Goal: Transaction & Acquisition: Download file/media

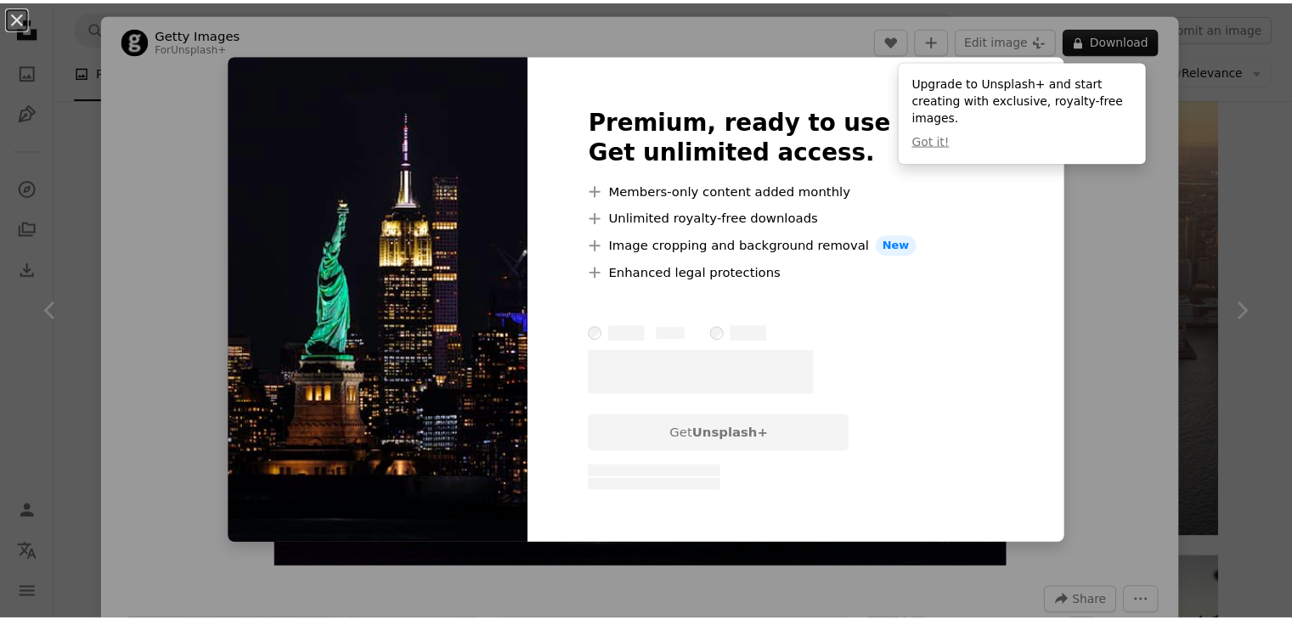
scroll to position [1985, 0]
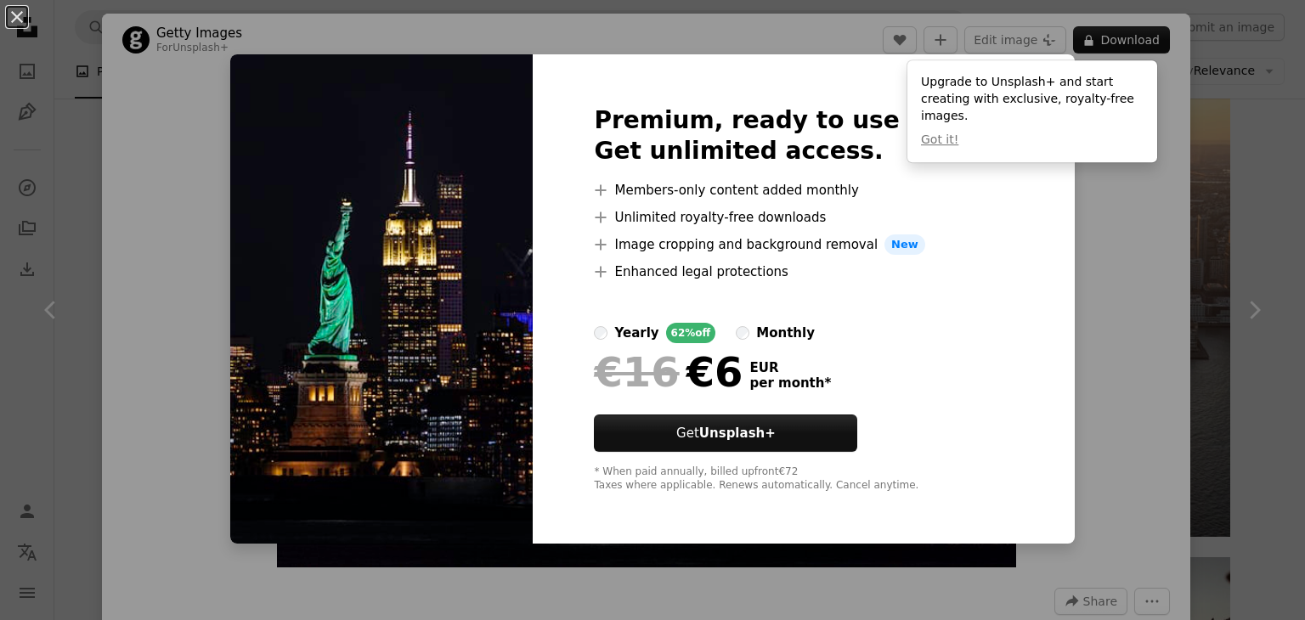
click at [1168, 248] on div "An X shape Premium, ready to use images. Get unlimited access. A plus sign Memb…" at bounding box center [652, 310] width 1305 height 620
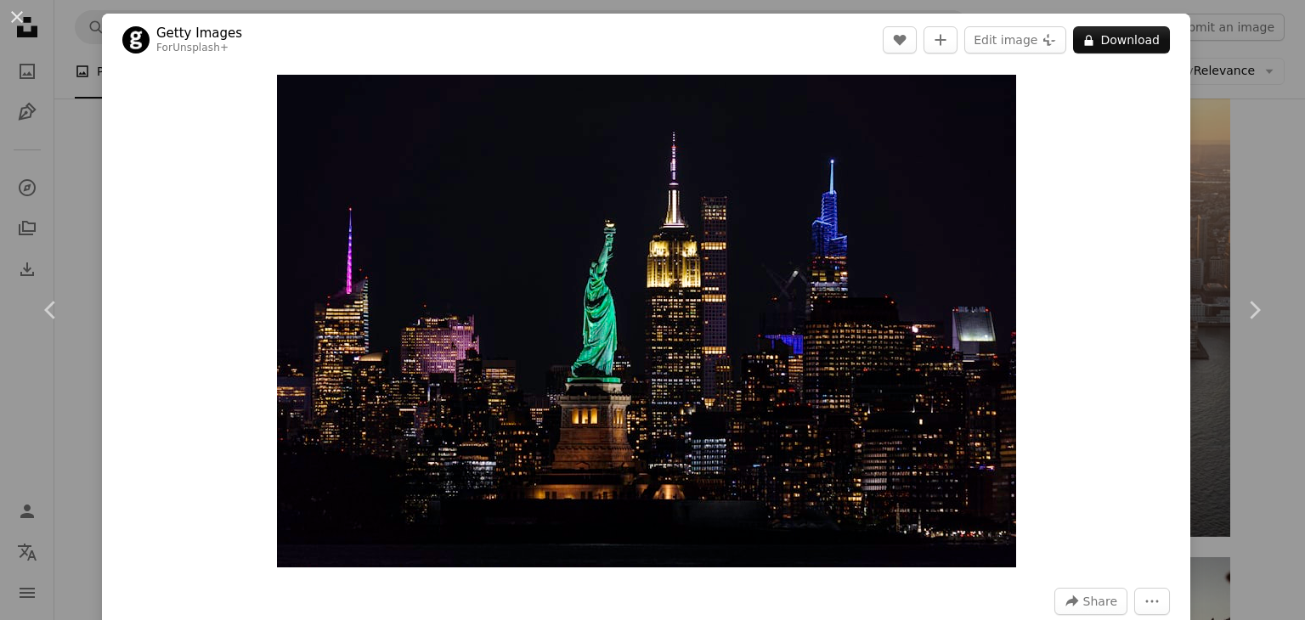
click at [1200, 168] on div "An X shape Chevron left Chevron right Getty Images For Unsplash+ A heart A plus…" at bounding box center [652, 310] width 1305 height 620
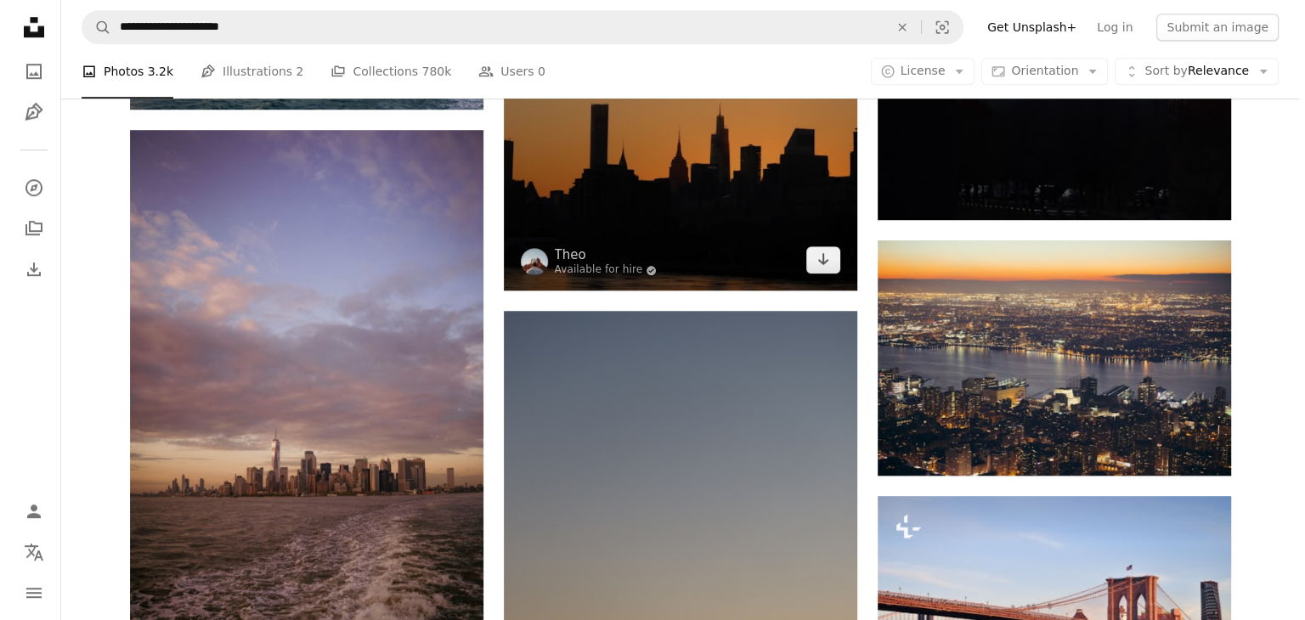
scroll to position [1220, 0]
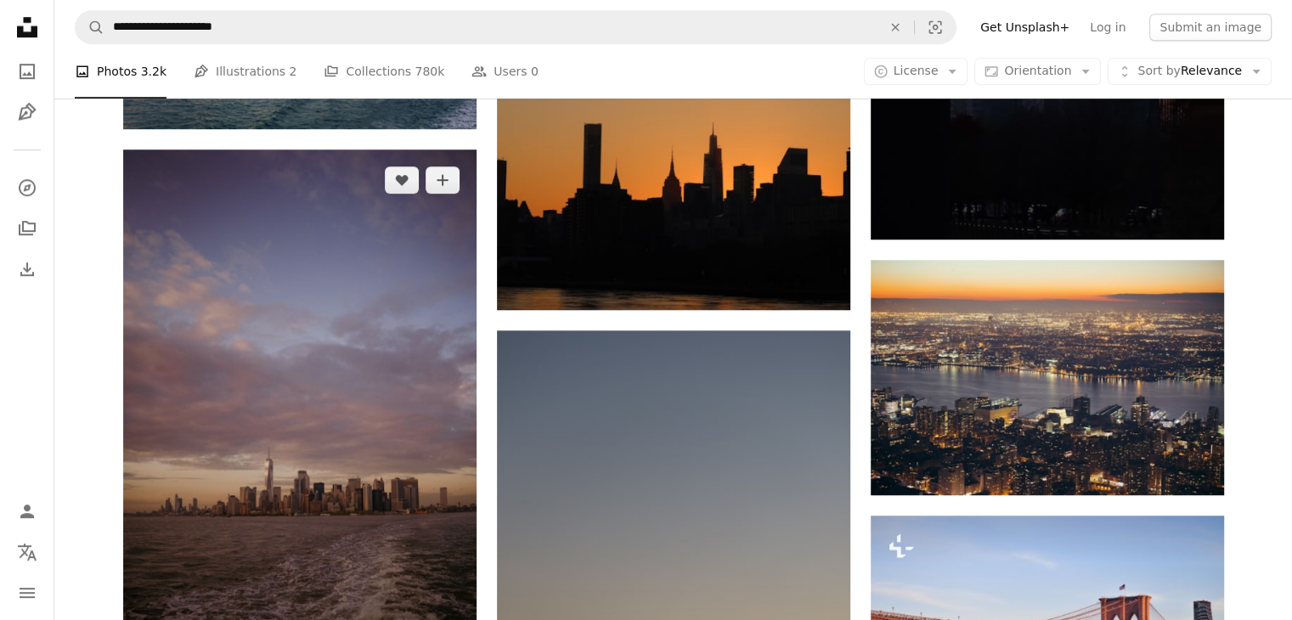
click at [347, 201] on img at bounding box center [299, 415] width 353 height 530
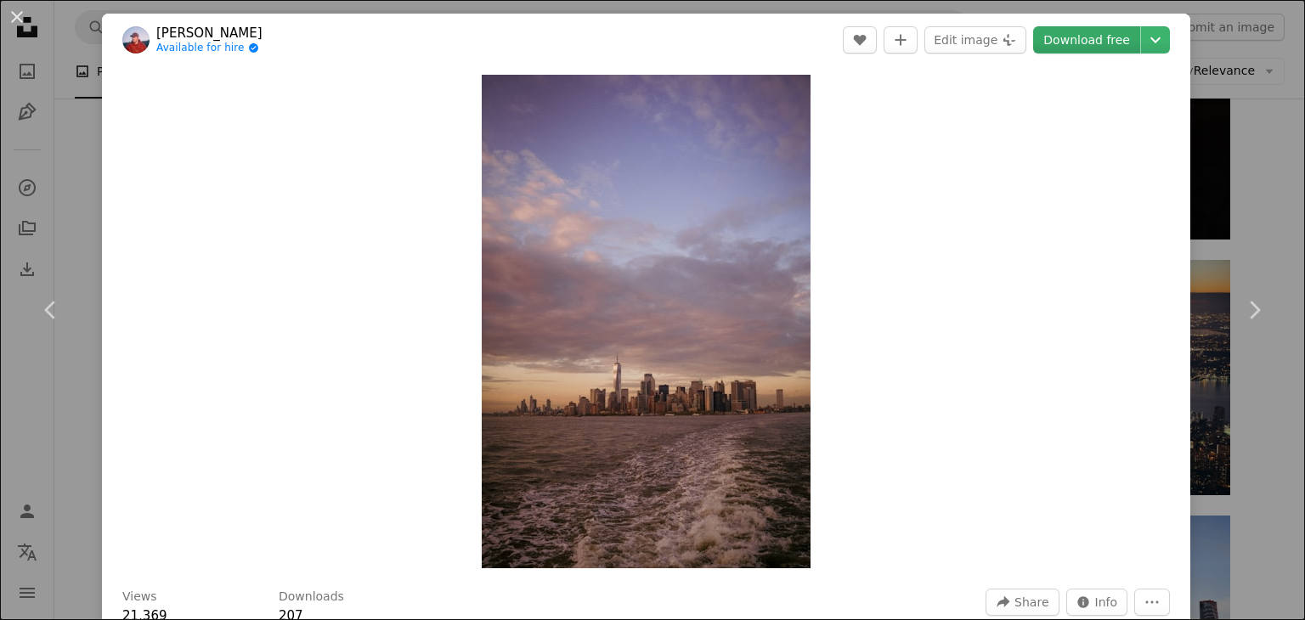
click at [1060, 38] on link "Download free" at bounding box center [1086, 39] width 107 height 27
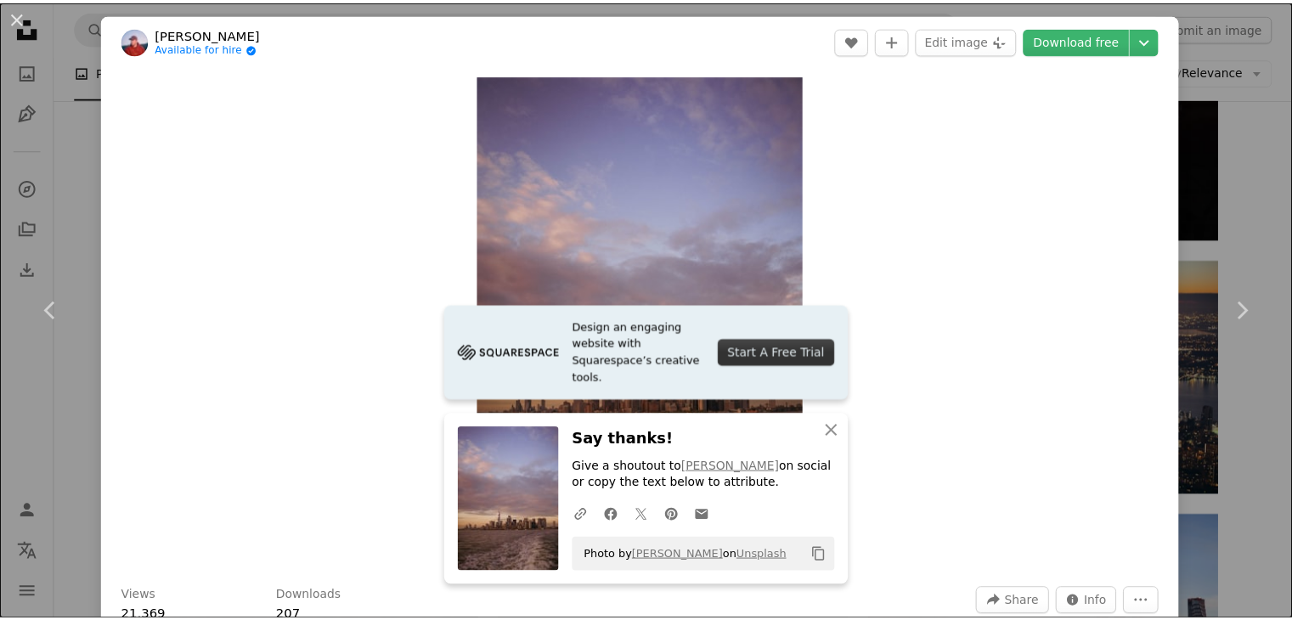
scroll to position [85, 0]
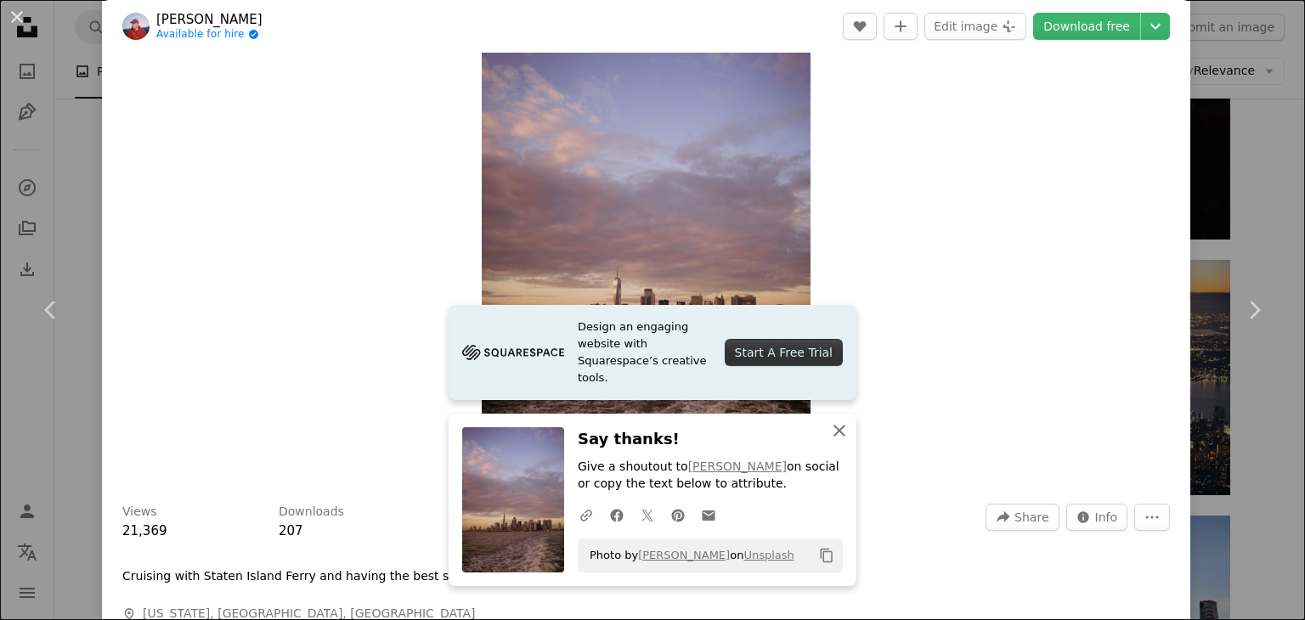
click at [842, 431] on icon "An X shape" at bounding box center [839, 431] width 20 height 20
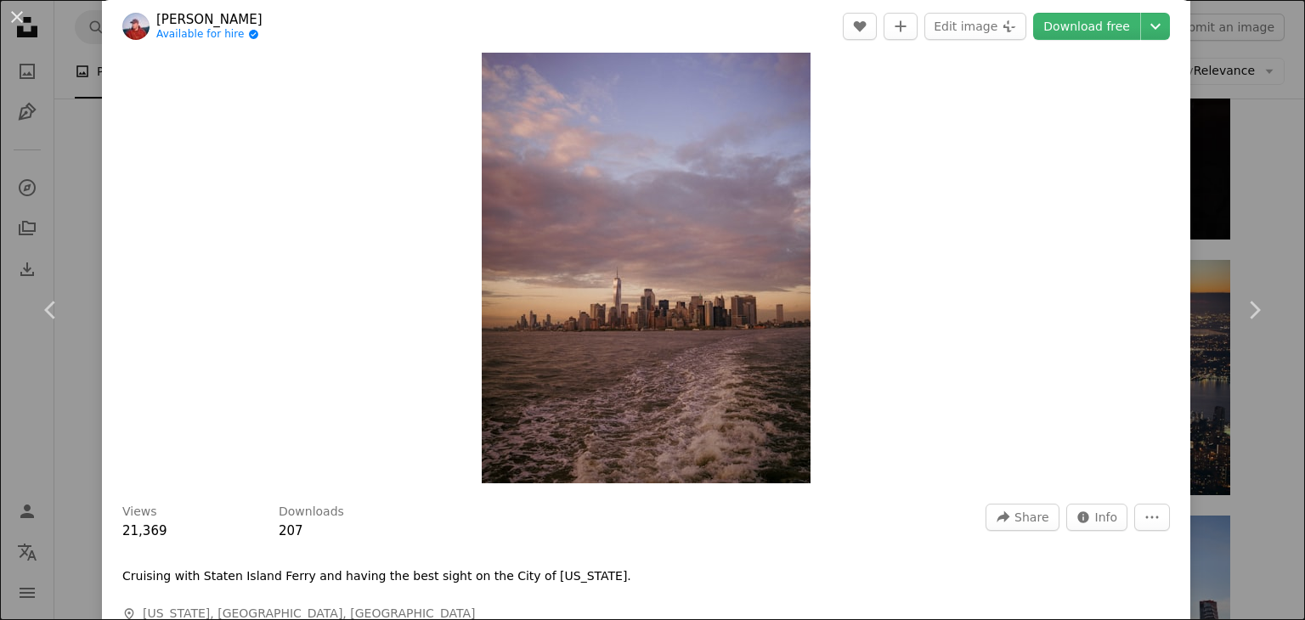
drag, startPoint x: 1235, startPoint y: 76, endPoint x: 801, endPoint y: 285, distance: 480.8
click at [1235, 76] on div "An X shape Chevron left Chevron right [PERSON_NAME] Available for hire A checkm…" at bounding box center [652, 310] width 1305 height 620
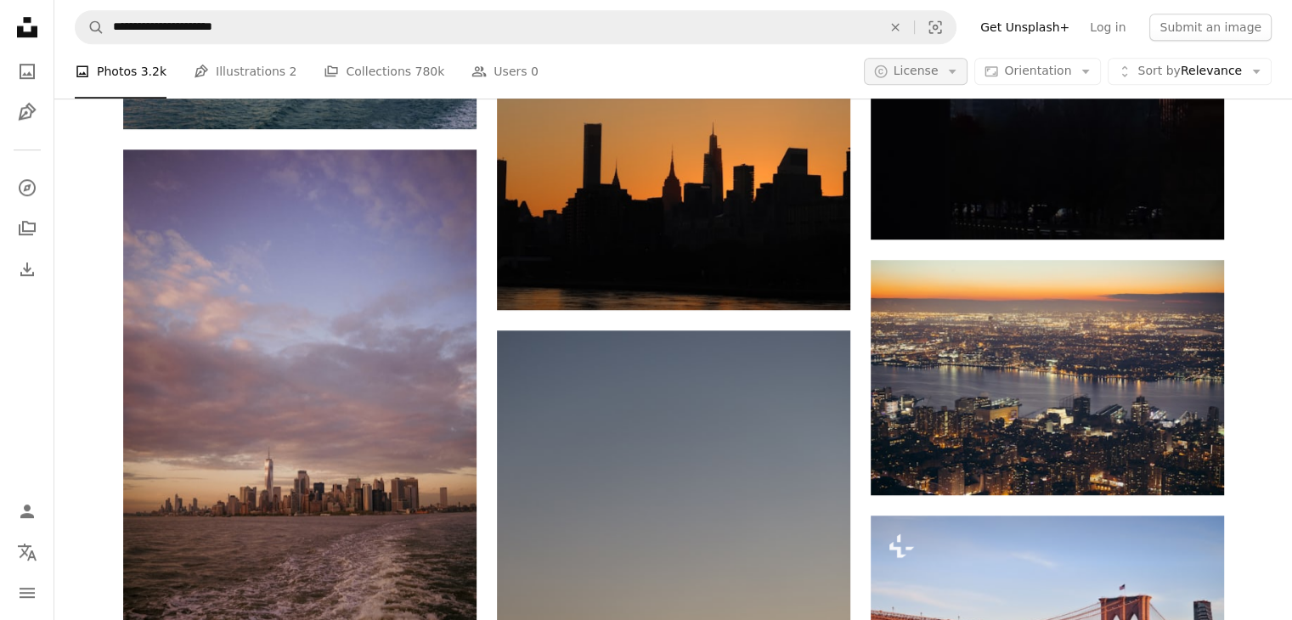
click at [939, 65] on span "License" at bounding box center [916, 71] width 45 height 14
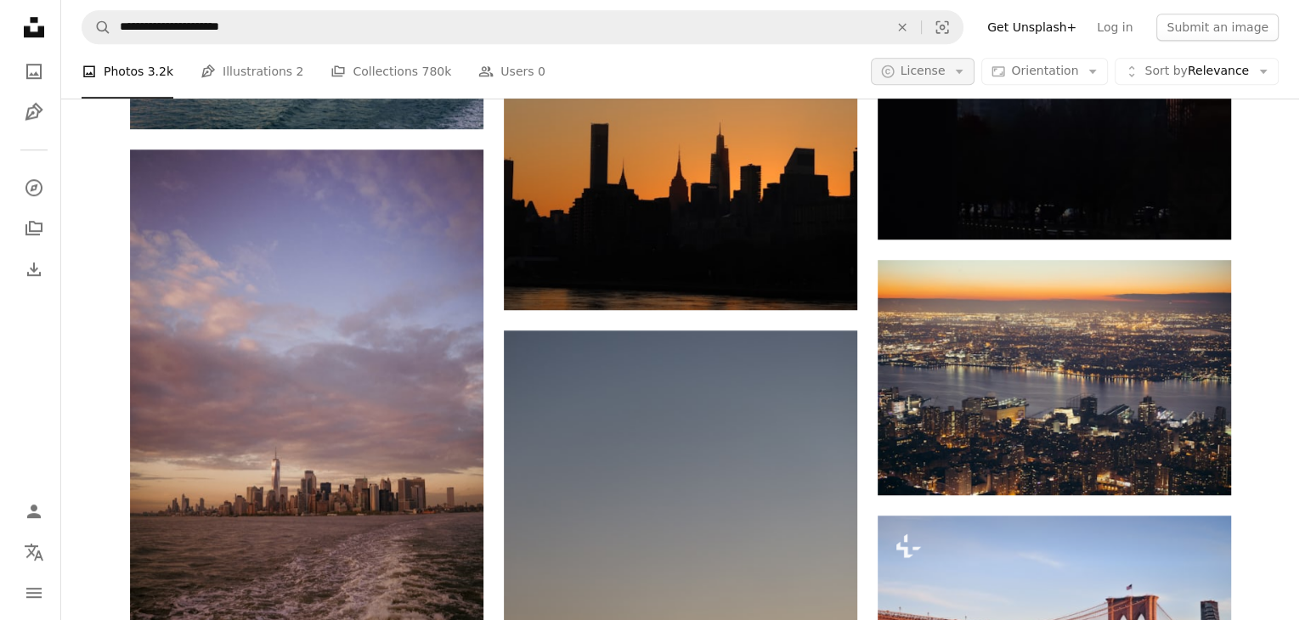
scroll to position [1220, 0]
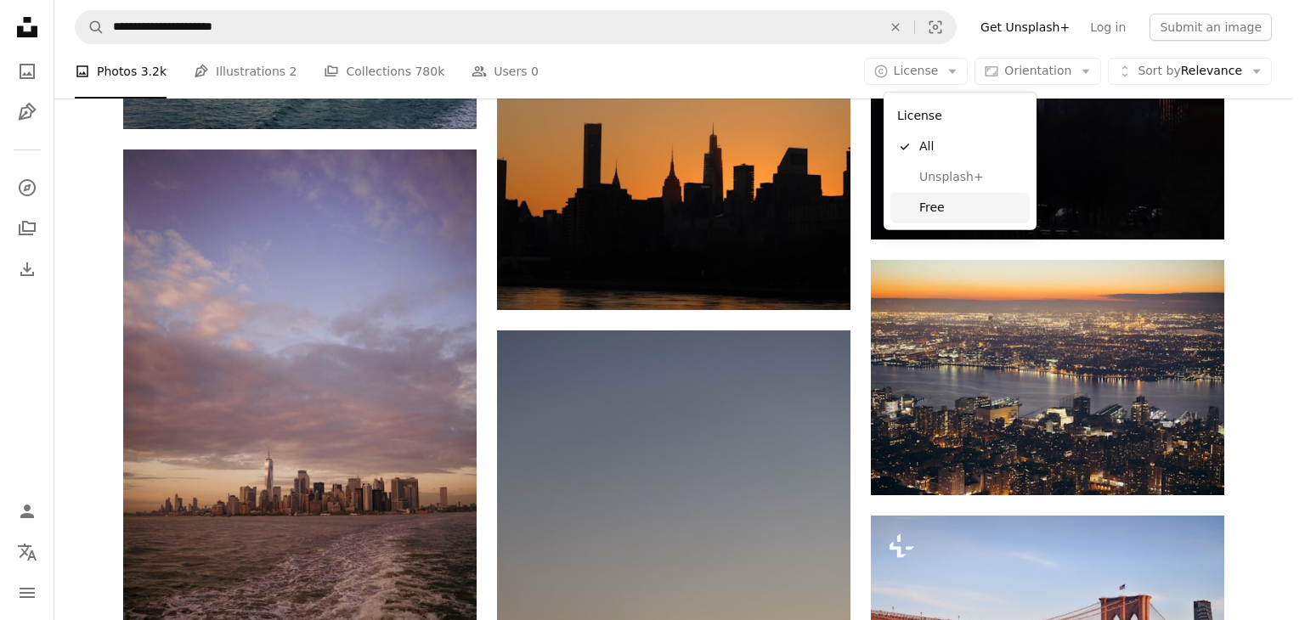
click at [931, 214] on span "Free" at bounding box center [971, 208] width 104 height 17
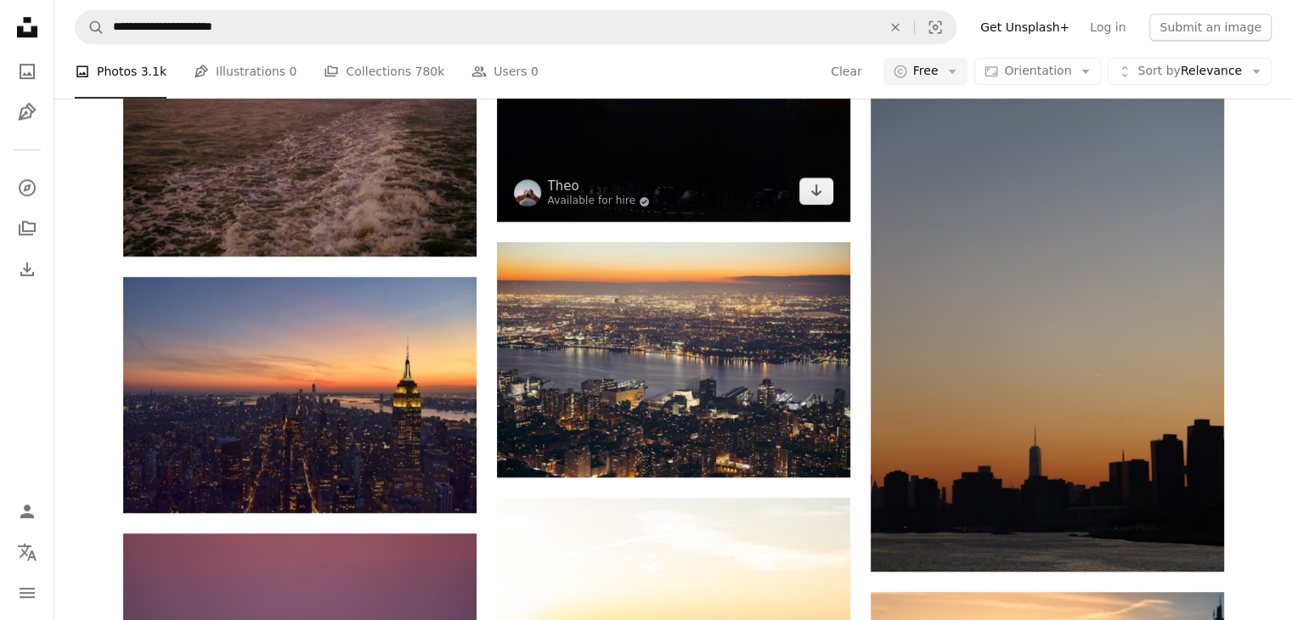
scroll to position [255, 0]
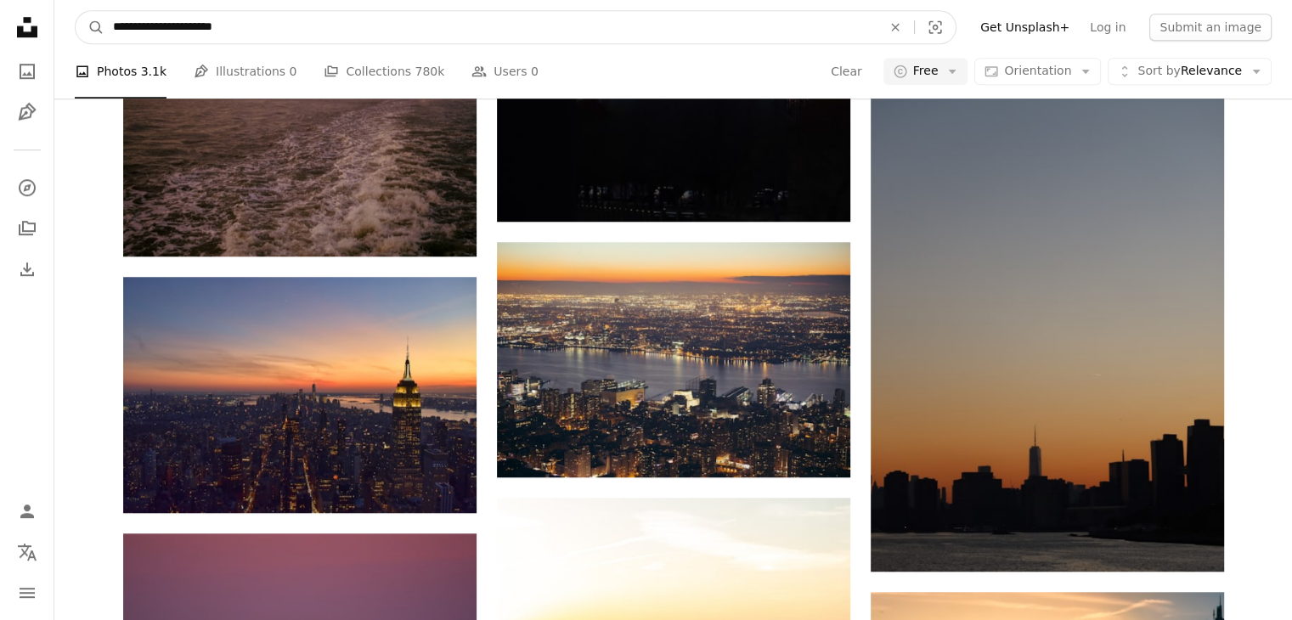
drag, startPoint x: 265, startPoint y: 16, endPoint x: 203, endPoint y: 31, distance: 63.9
click at [203, 31] on input "**********" at bounding box center [491, 27] width 772 height 32
type input "**********"
click at [76, 11] on button "A magnifying glass" at bounding box center [90, 27] width 29 height 32
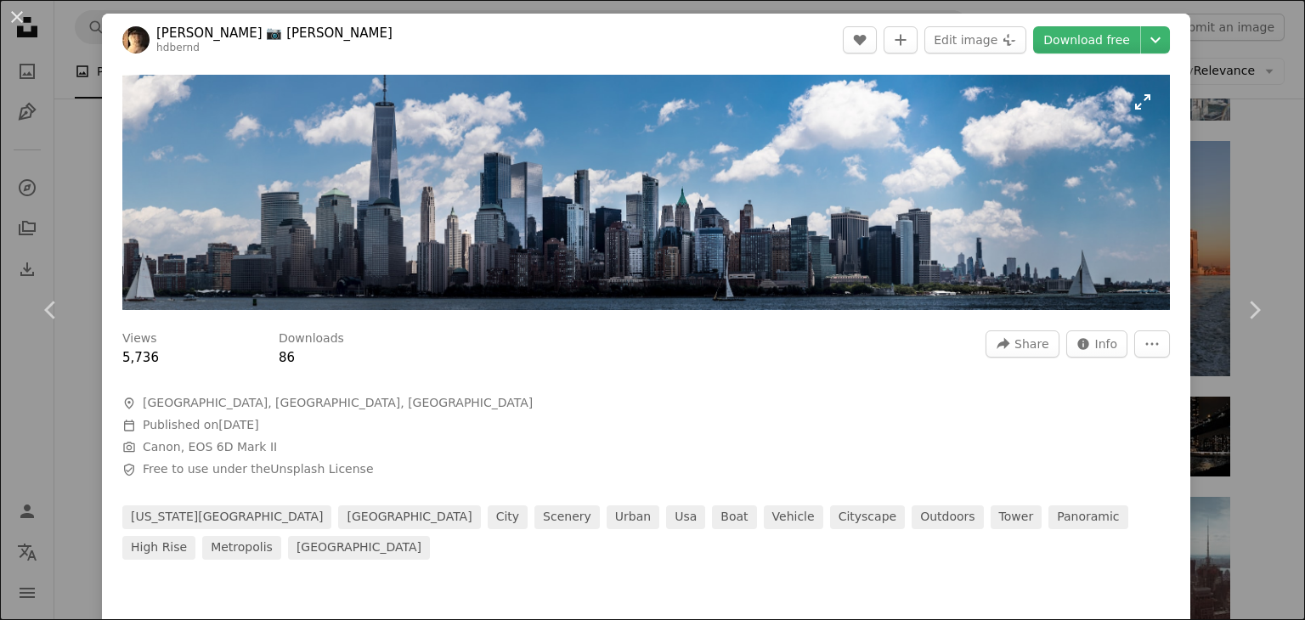
click at [610, 227] on img "Zoom in on this image" at bounding box center [646, 192] width 1048 height 235
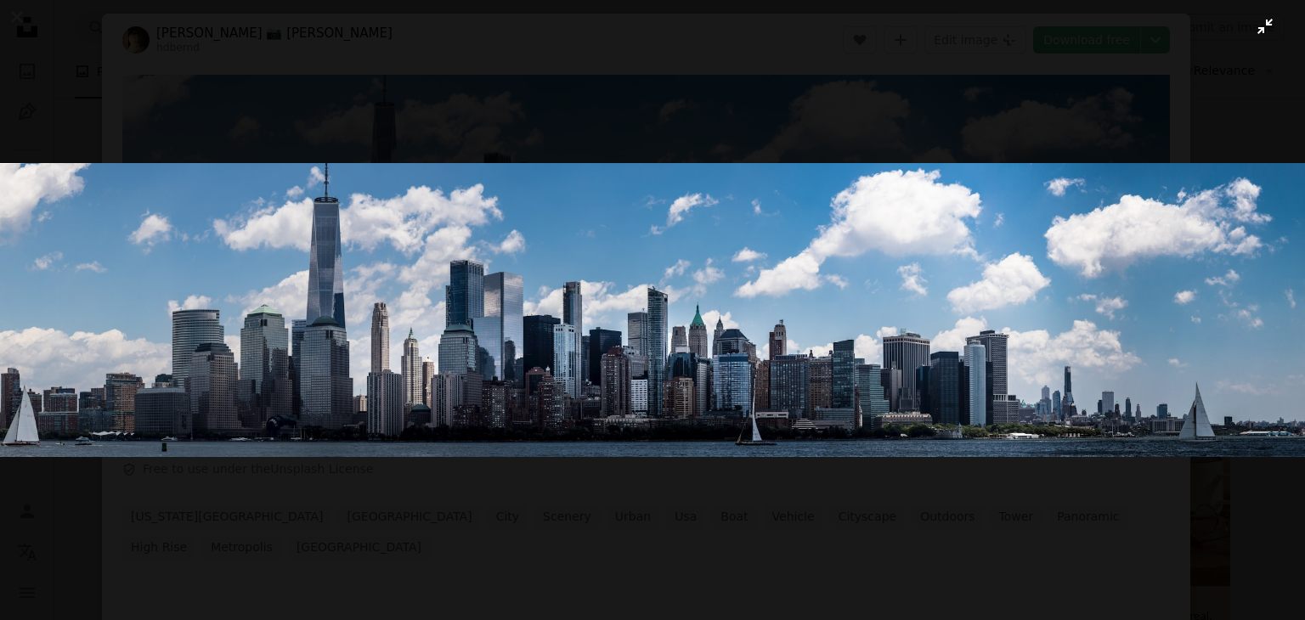
click at [610, 227] on img "Zoom out on this image" at bounding box center [652, 310] width 1307 height 294
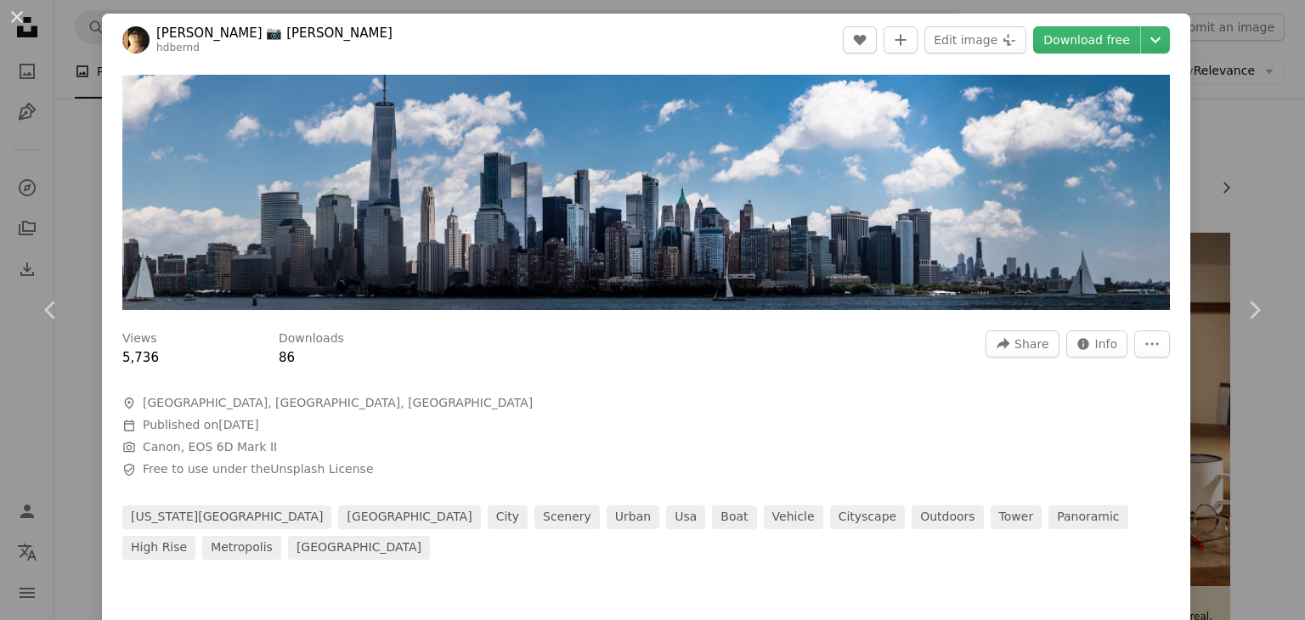
click at [1210, 146] on div "An X shape Chevron left Chevron right Bernd 📷 [PERSON_NAME] hdbernd A heart A p…" at bounding box center [652, 310] width 1305 height 620
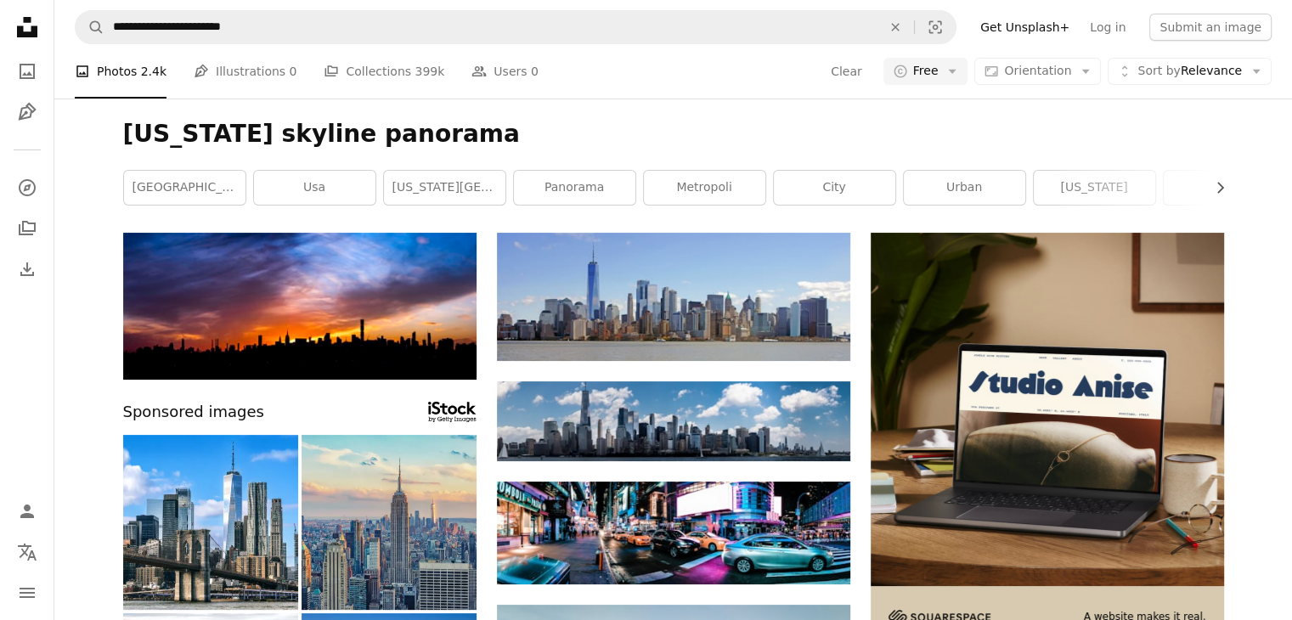
scroll to position [510, 0]
click at [1049, 71] on span "Orientation" at bounding box center [1037, 71] width 67 height 14
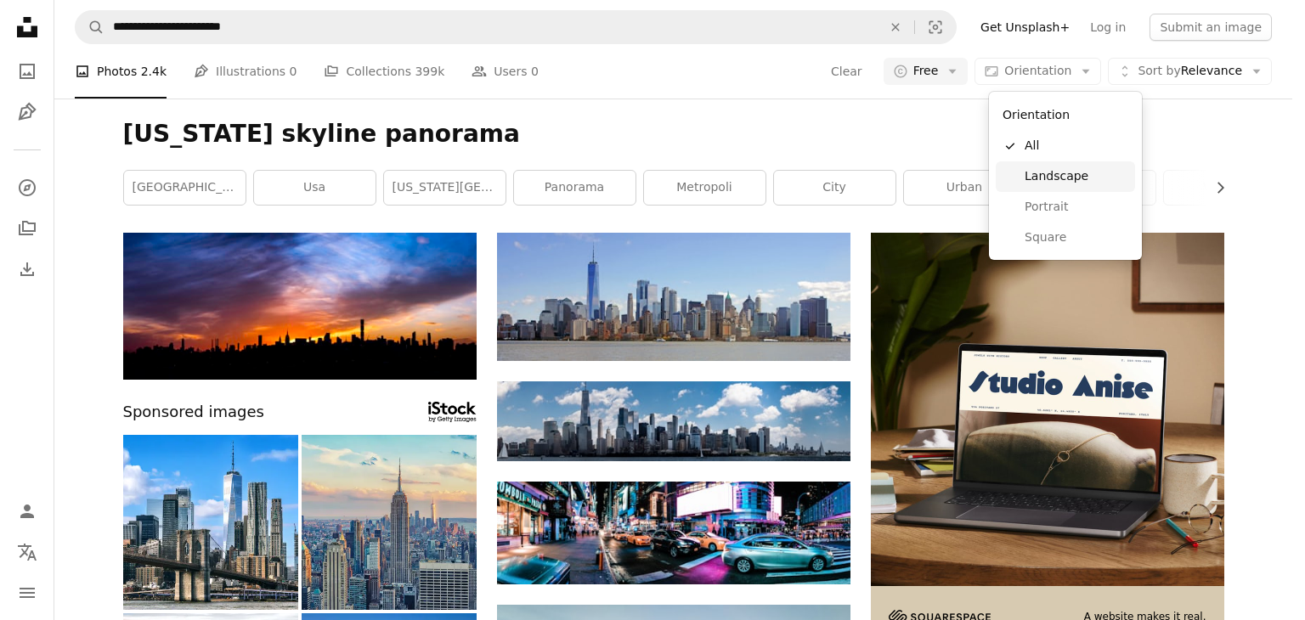
click at [1064, 178] on span "Landscape" at bounding box center [1077, 176] width 104 height 17
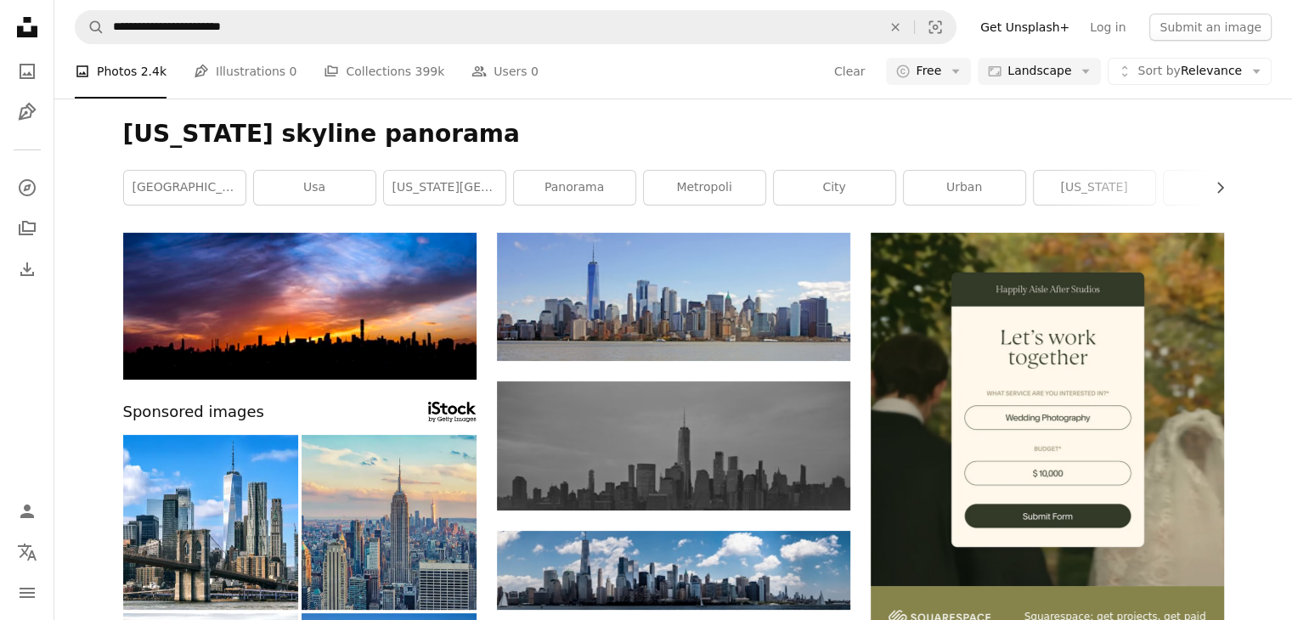
scroll to position [1105, 0]
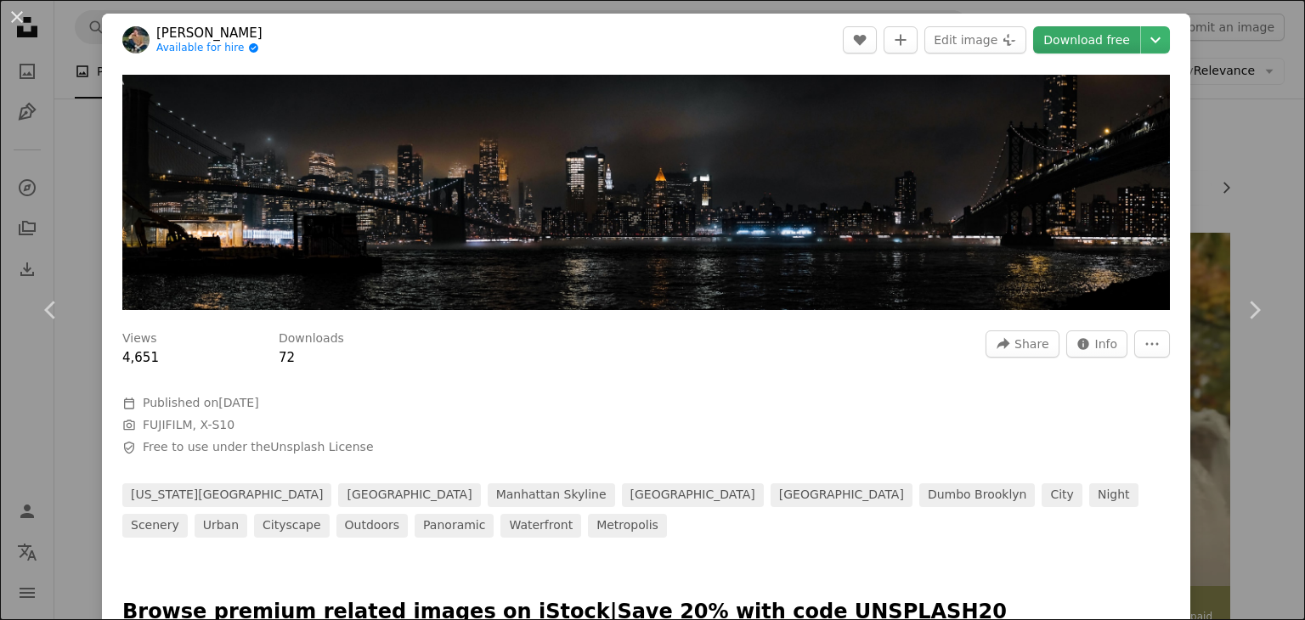
click at [1082, 34] on link "Download free" at bounding box center [1086, 39] width 107 height 27
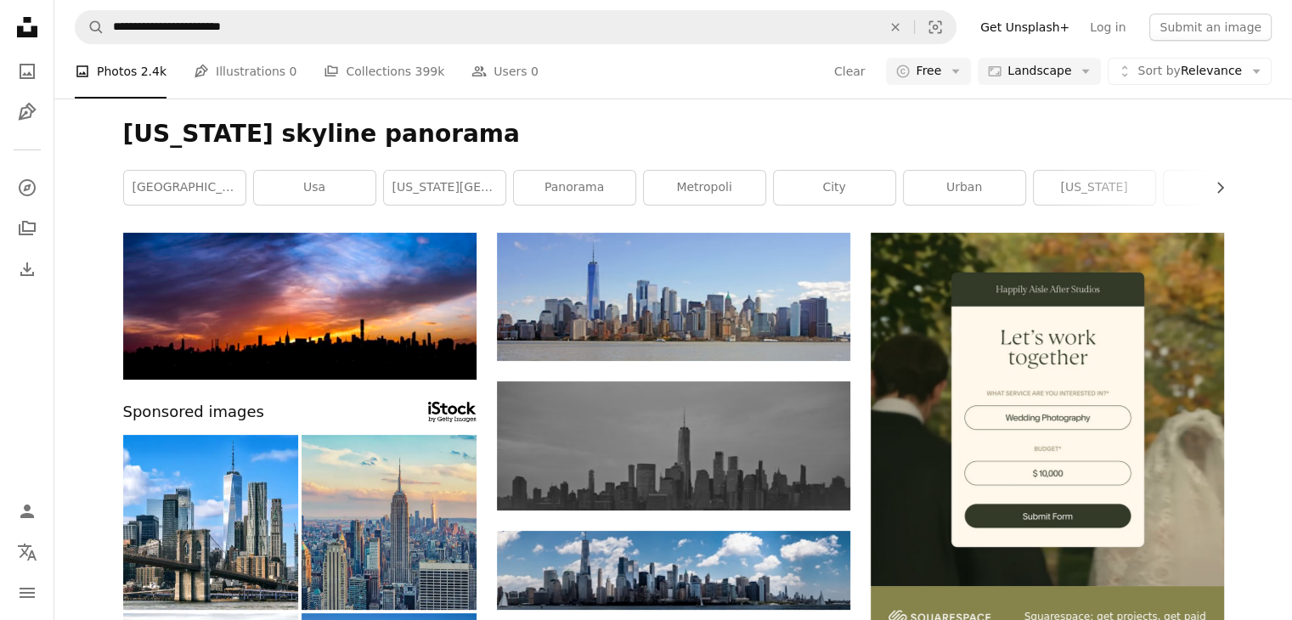
scroll to position [3161, 0]
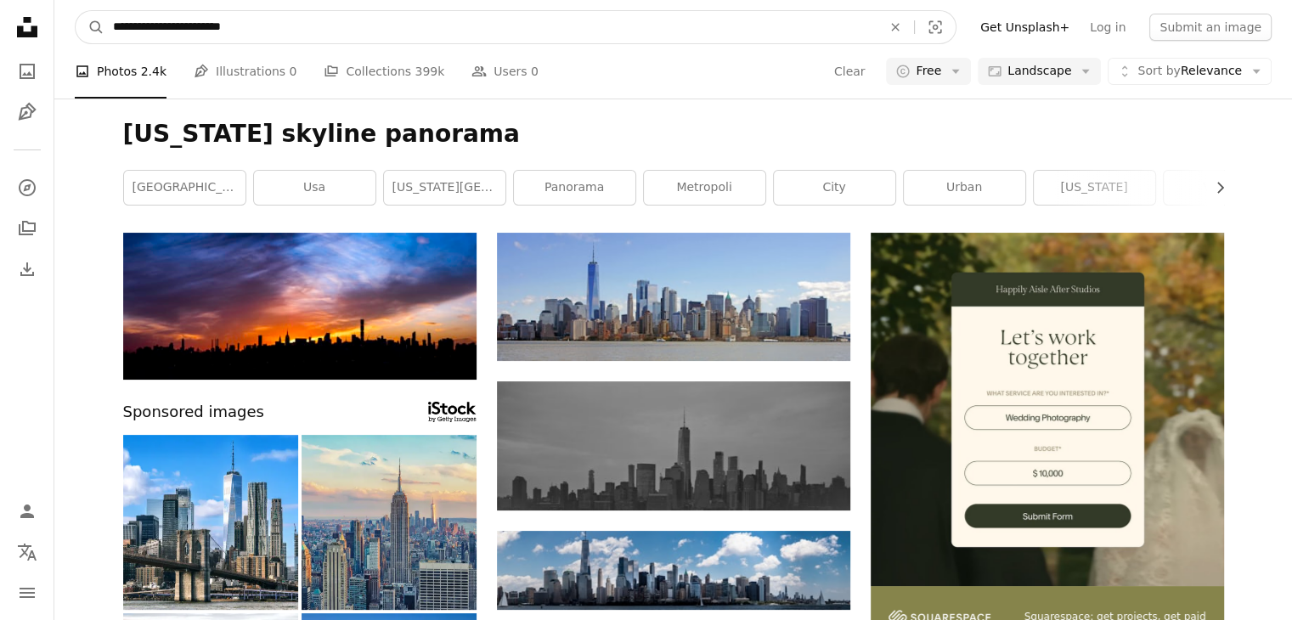
drag, startPoint x: 201, startPoint y: 25, endPoint x: 17, endPoint y: 28, distance: 184.4
type input "**********"
click at [76, 11] on button "A magnifying glass" at bounding box center [90, 27] width 29 height 32
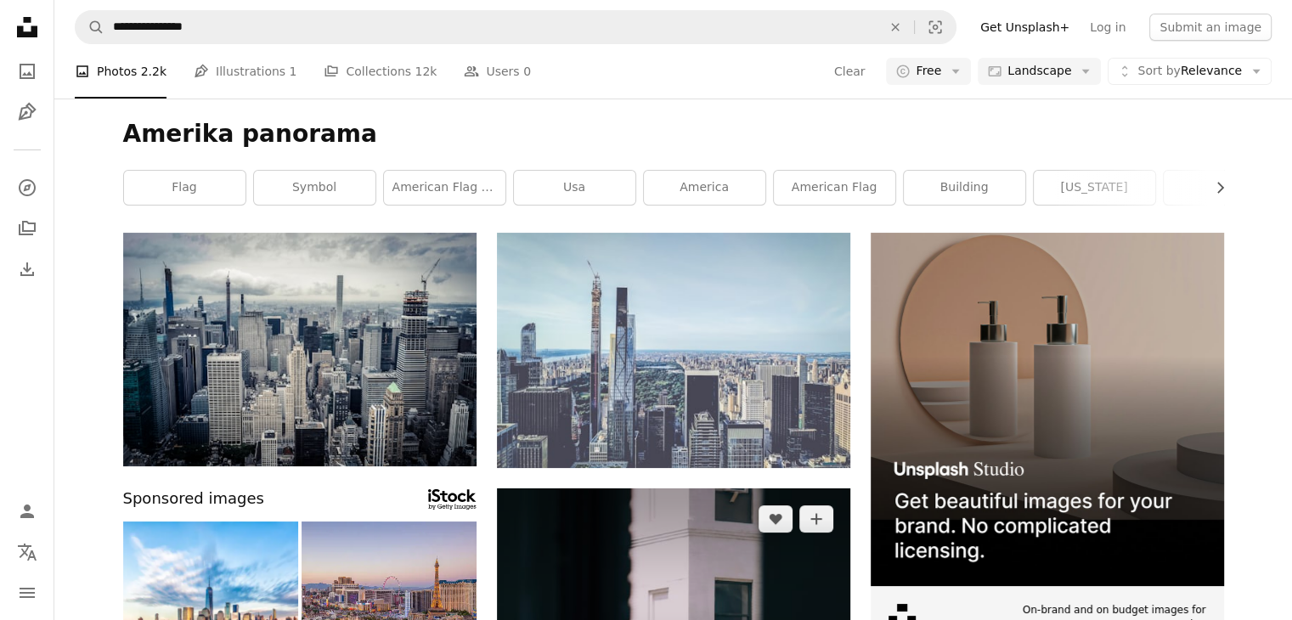
scroll to position [425, 0]
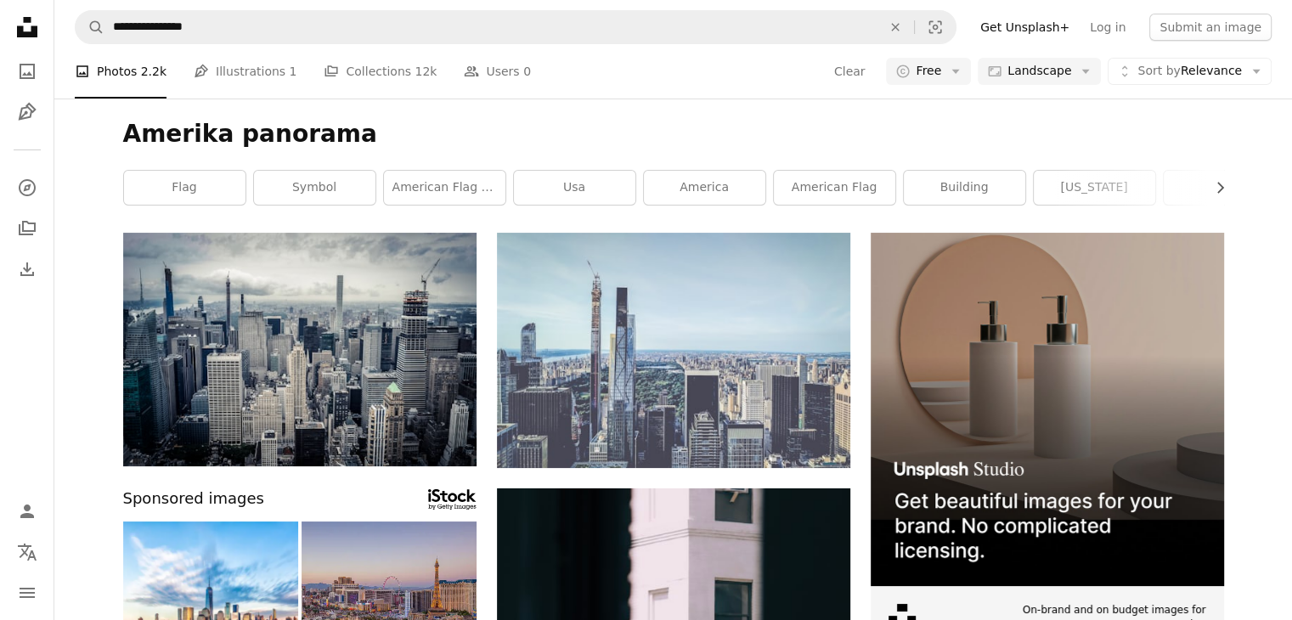
click at [374, 522] on img at bounding box center [389, 609] width 175 height 175
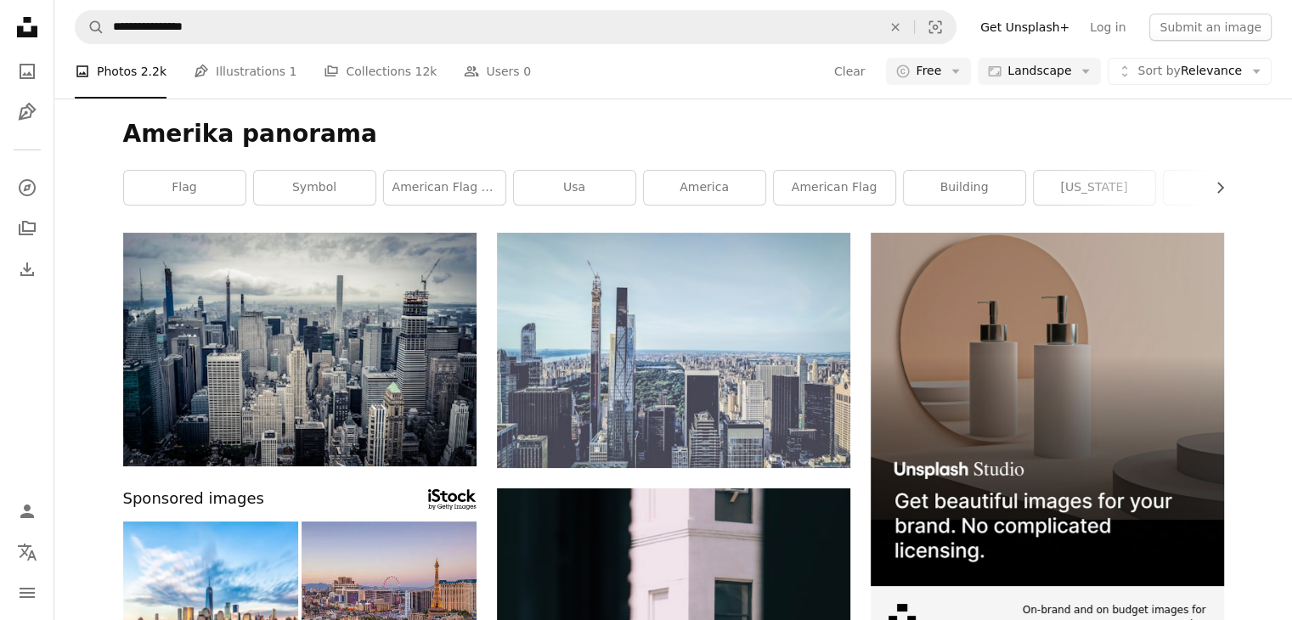
scroll to position [3739, 0]
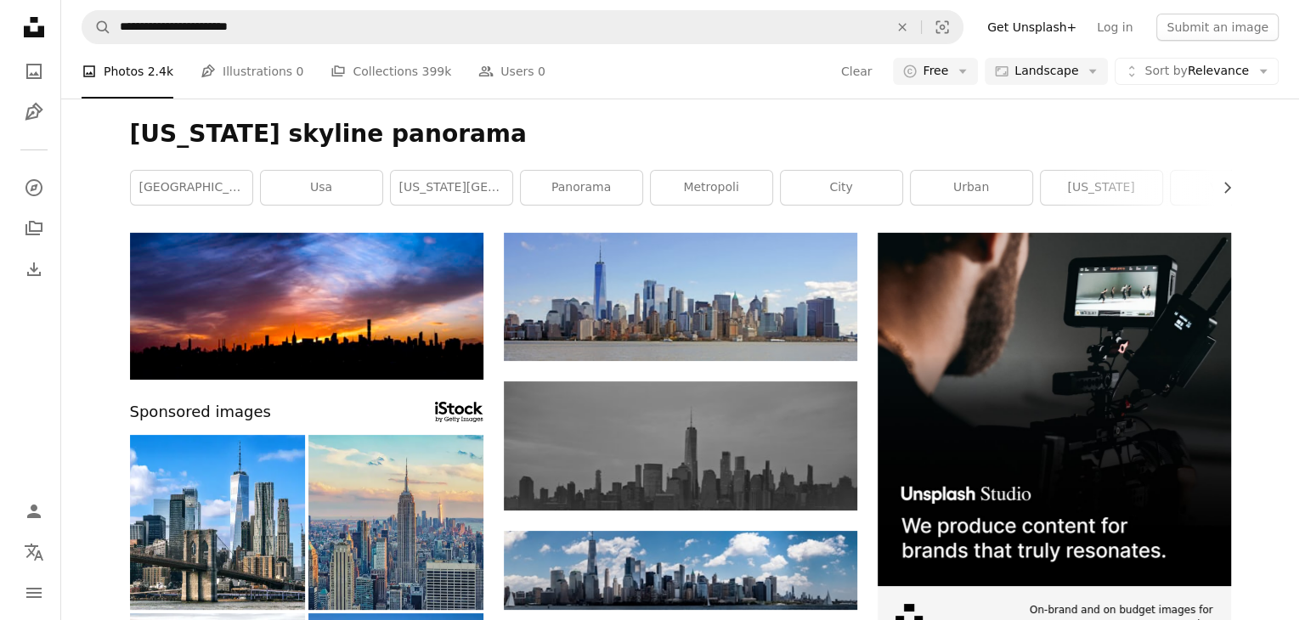
scroll to position [1974, 0]
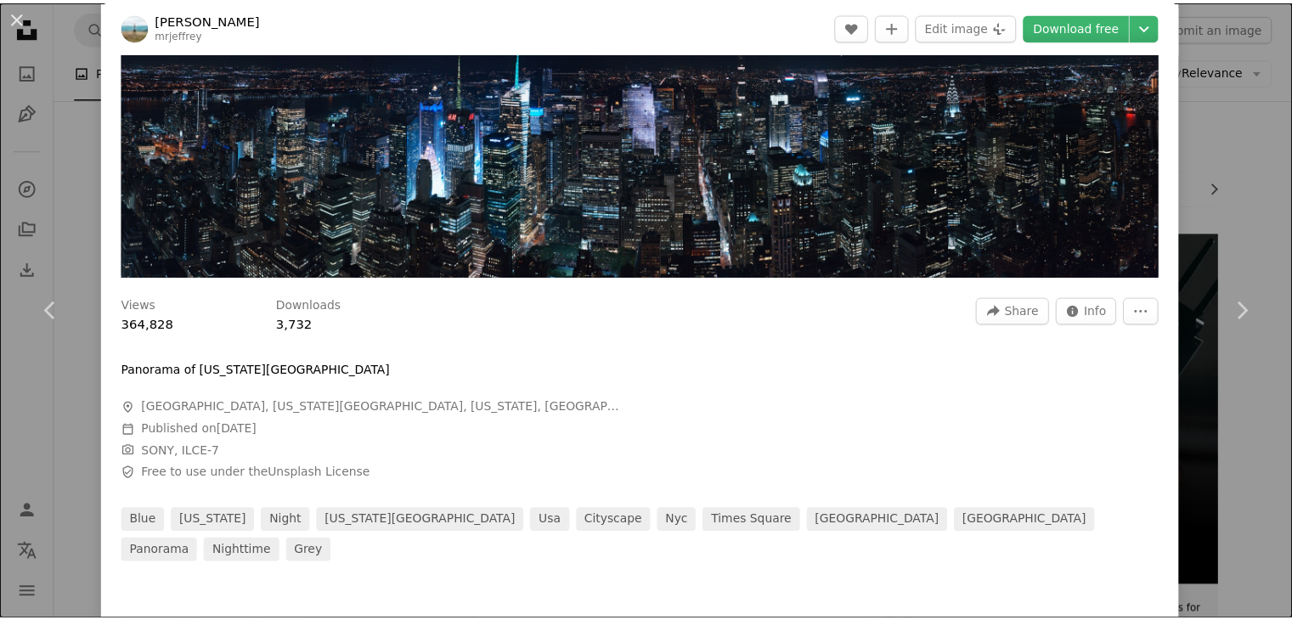
scroll to position [85, 0]
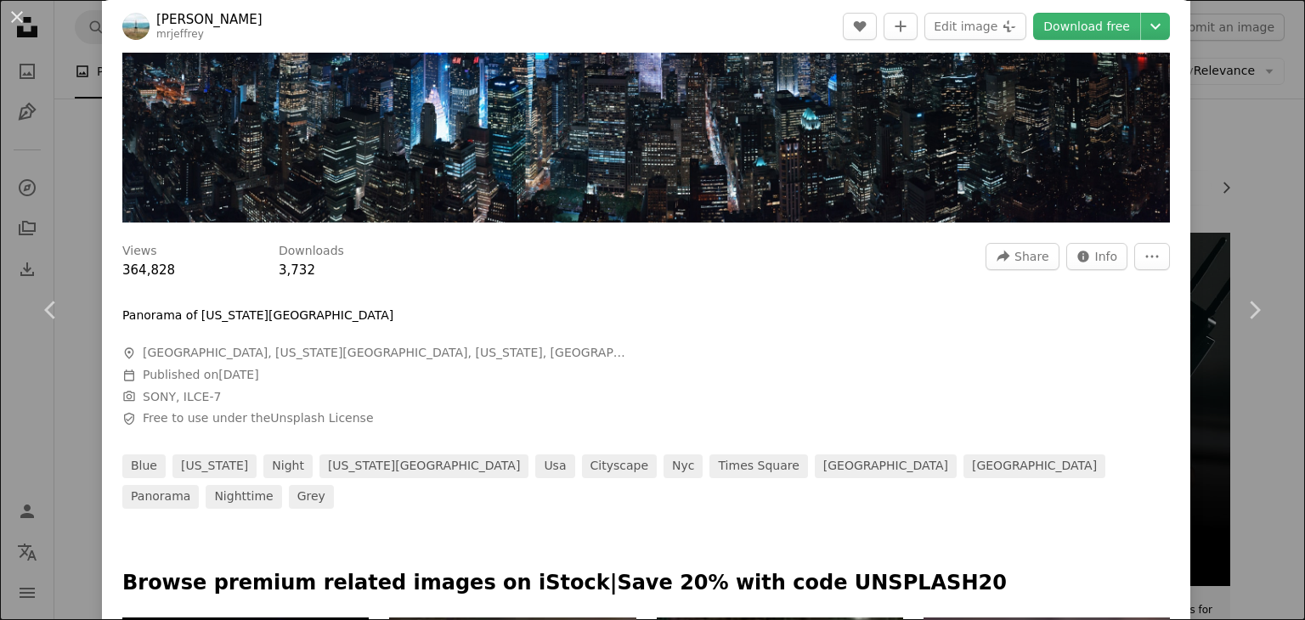
click at [1215, 113] on div "An X shape Chevron left Chevron right [PERSON_NAME] mrjeffrey A heart A plus si…" at bounding box center [652, 310] width 1305 height 620
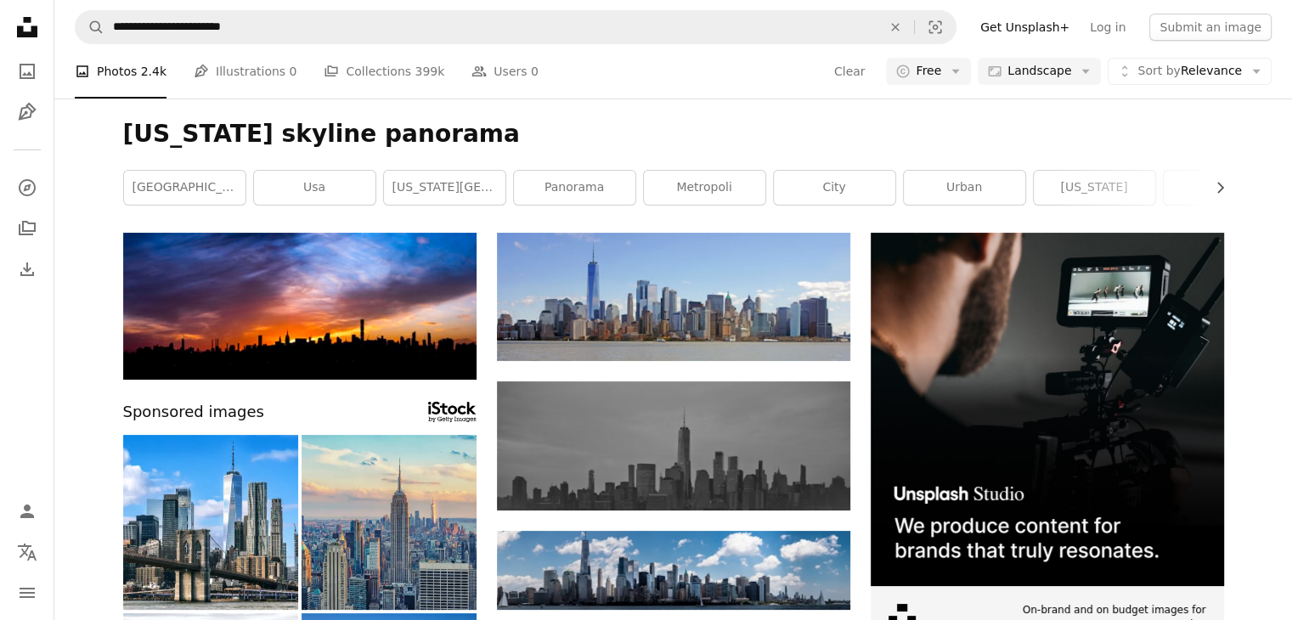
scroll to position [7308, 0]
drag, startPoint x: 1292, startPoint y: 319, endPoint x: 1301, endPoint y: 319, distance: 9.3
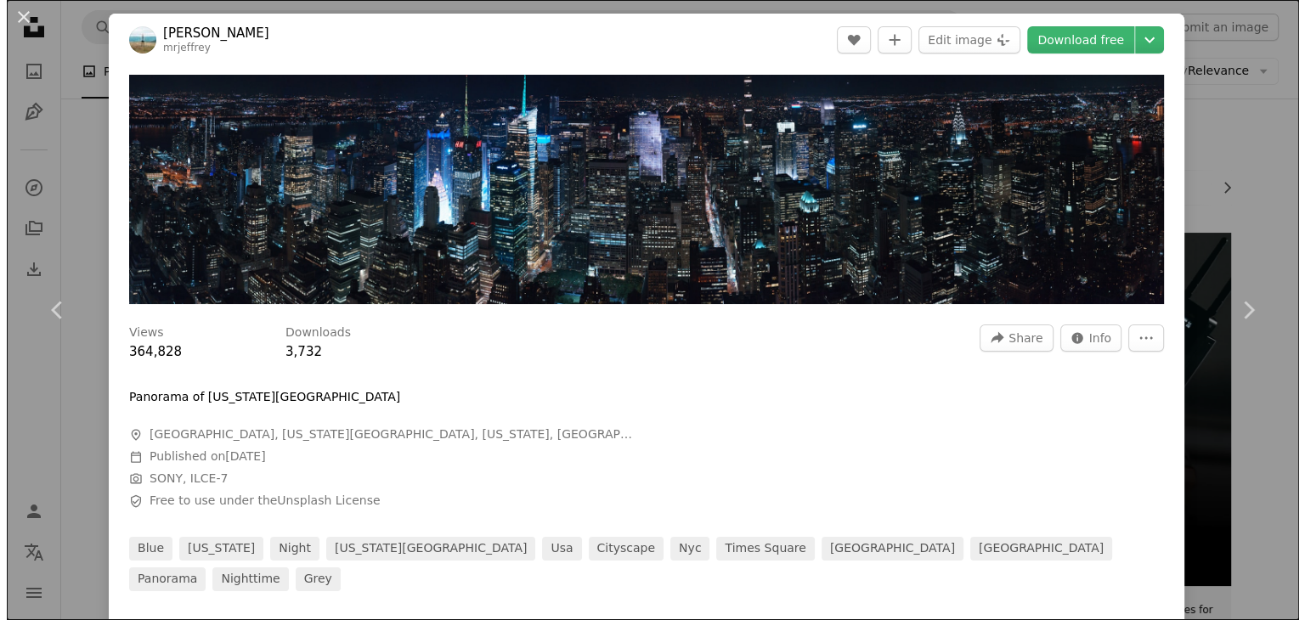
scroll to position [1974, 0]
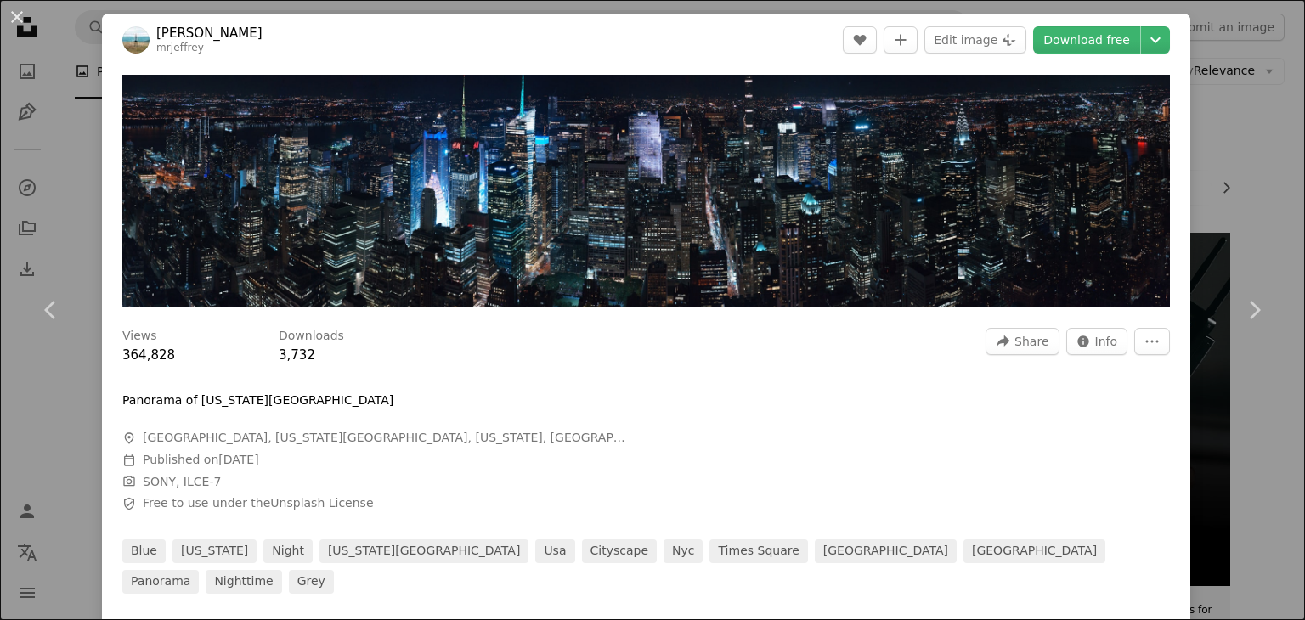
drag, startPoint x: 513, startPoint y: 175, endPoint x: 491, endPoint y: 167, distance: 23.7
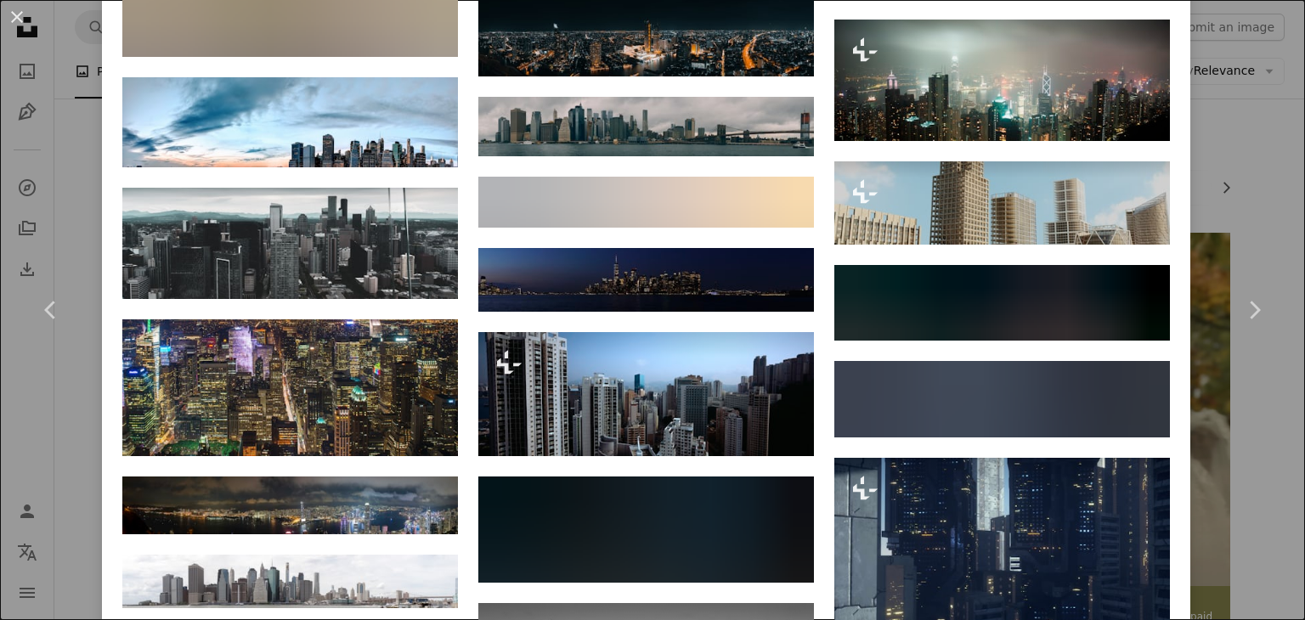
scroll to position [1700, 0]
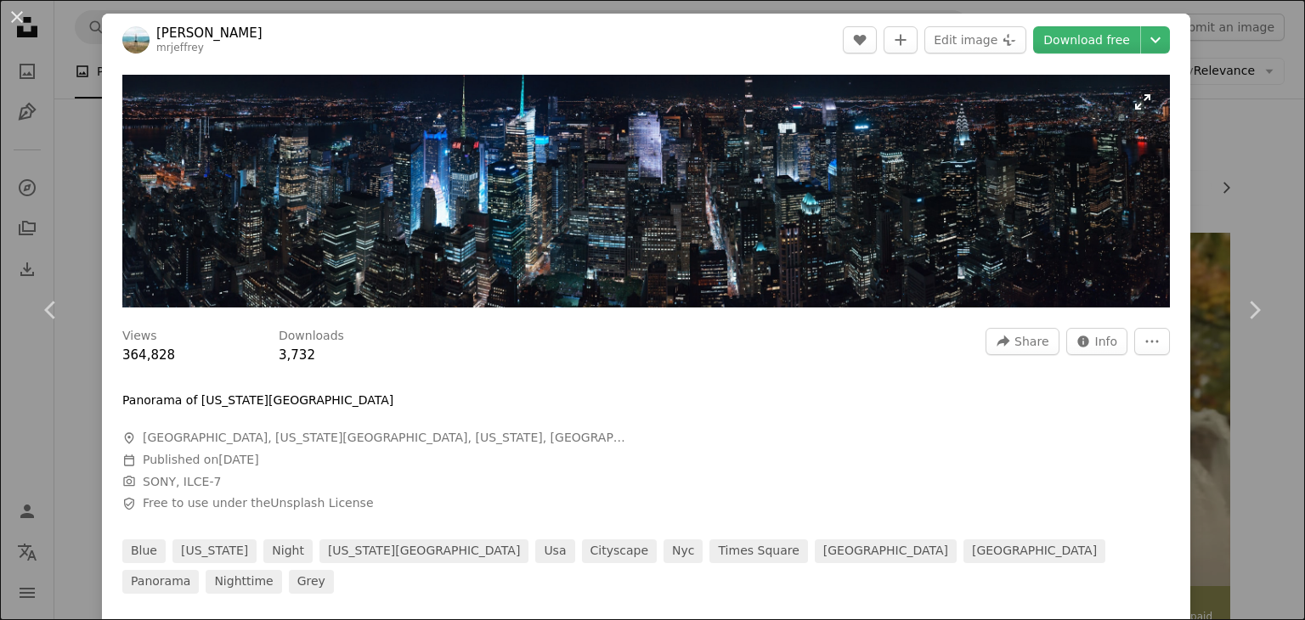
click at [653, 169] on img "Zoom in on this image" at bounding box center [646, 191] width 1048 height 233
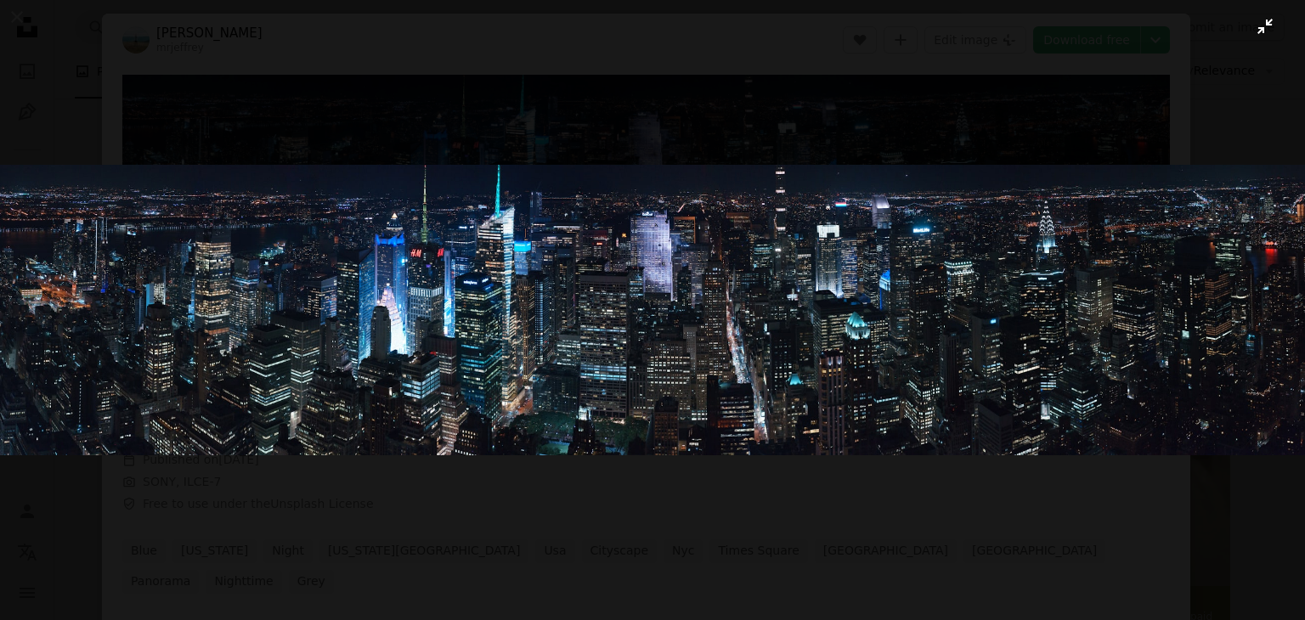
click at [472, 276] on img "Zoom out on this image" at bounding box center [652, 310] width 1307 height 290
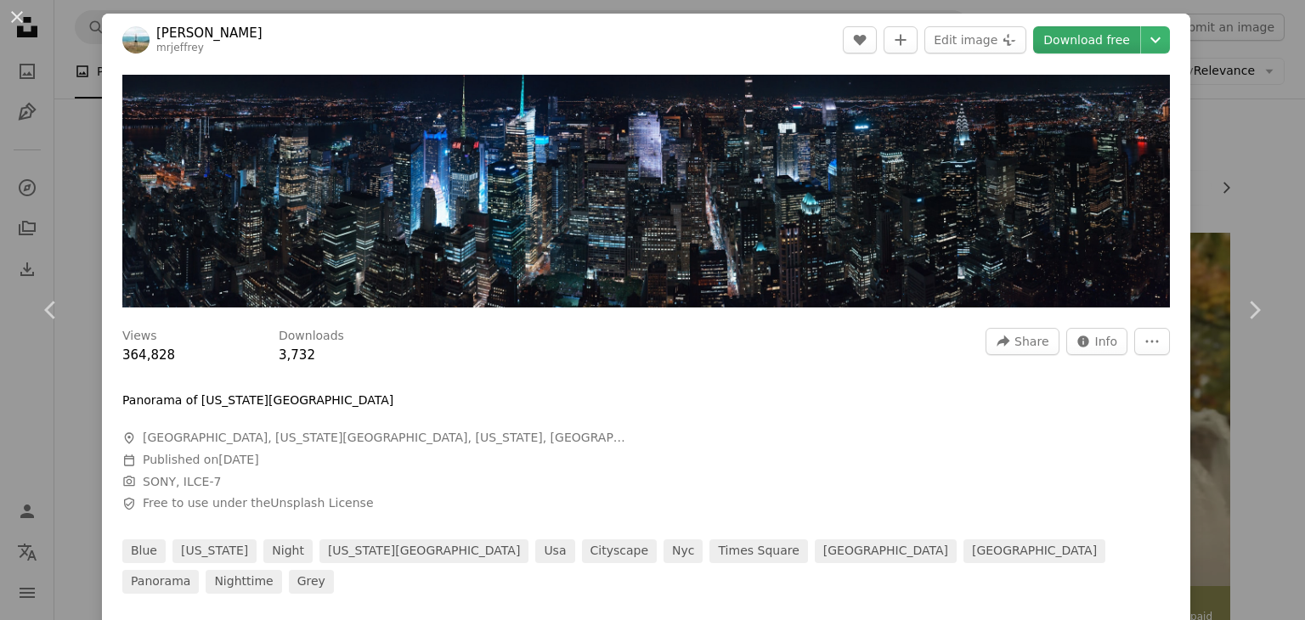
click at [1091, 31] on link "Download free" at bounding box center [1086, 39] width 107 height 27
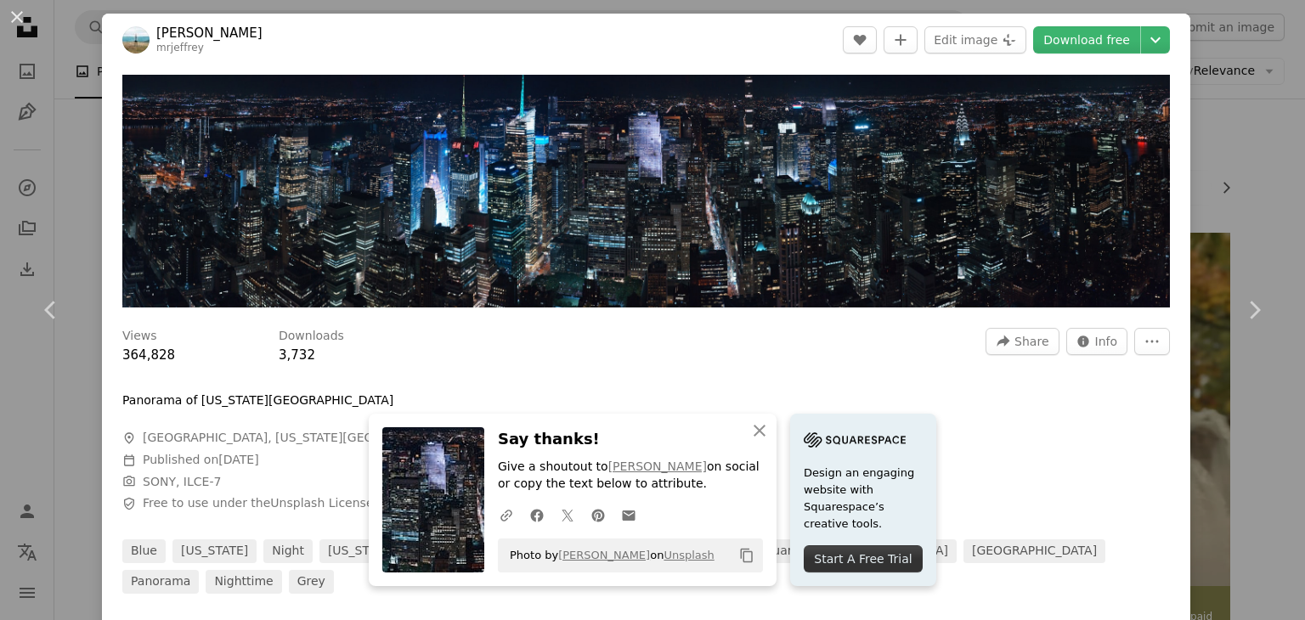
click at [763, 434] on h3 "Say thanks!" at bounding box center [630, 439] width 265 height 25
